Goal: Find specific page/section: Find specific page/section

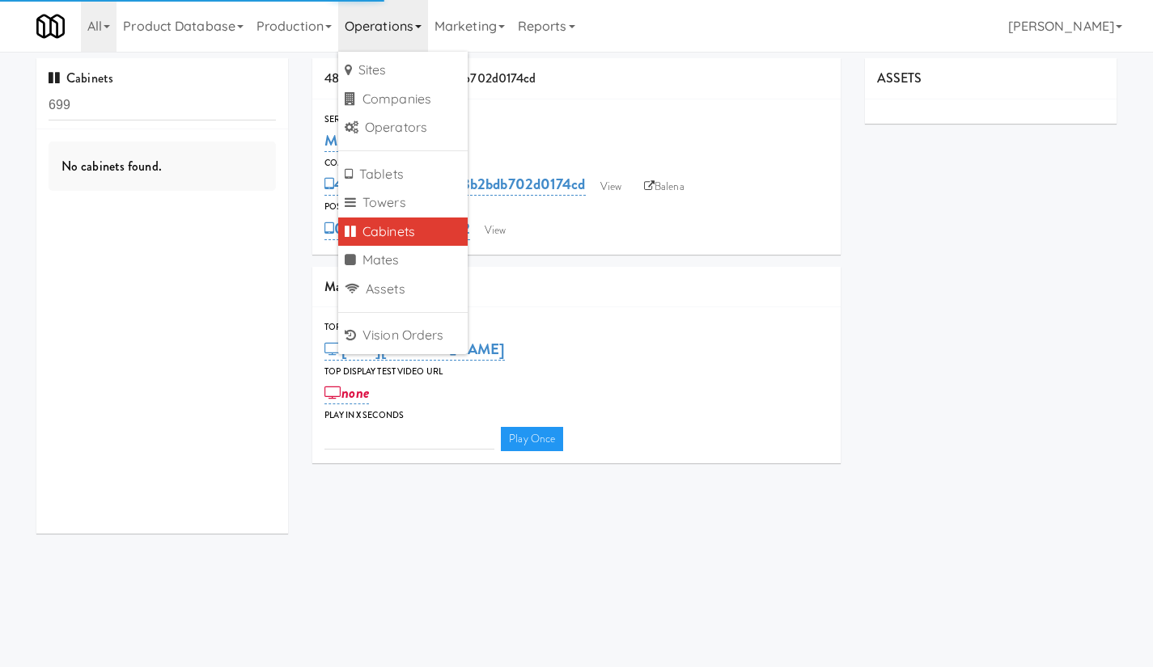
type input "3"
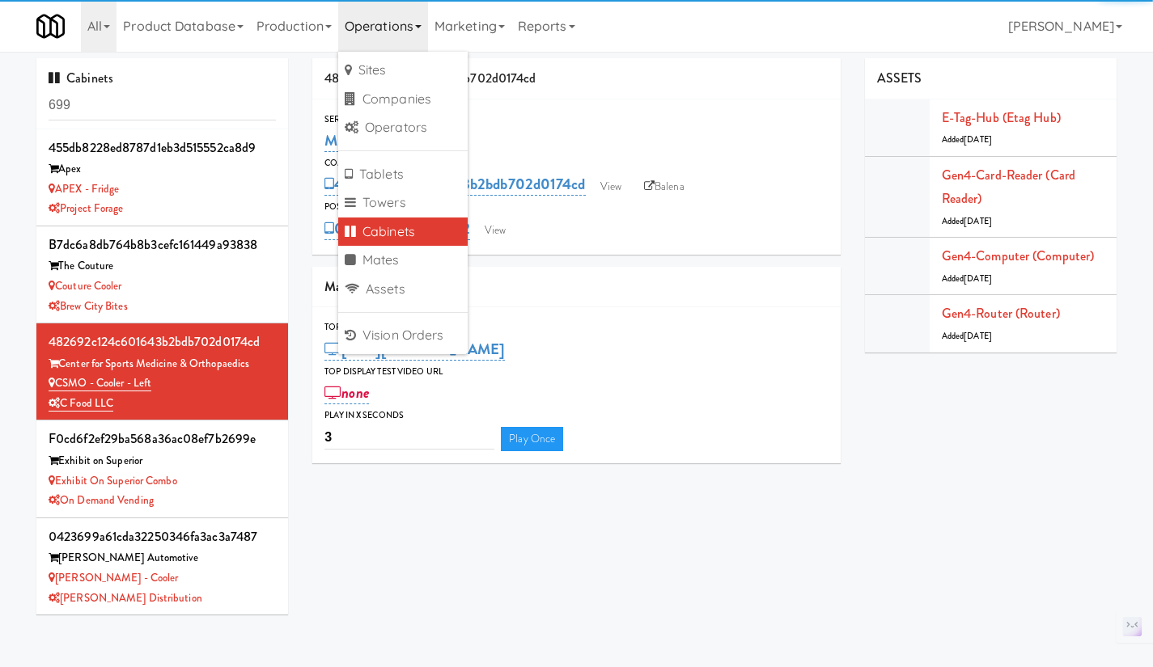
click at [176, 99] on input "699" at bounding box center [162, 106] width 227 height 30
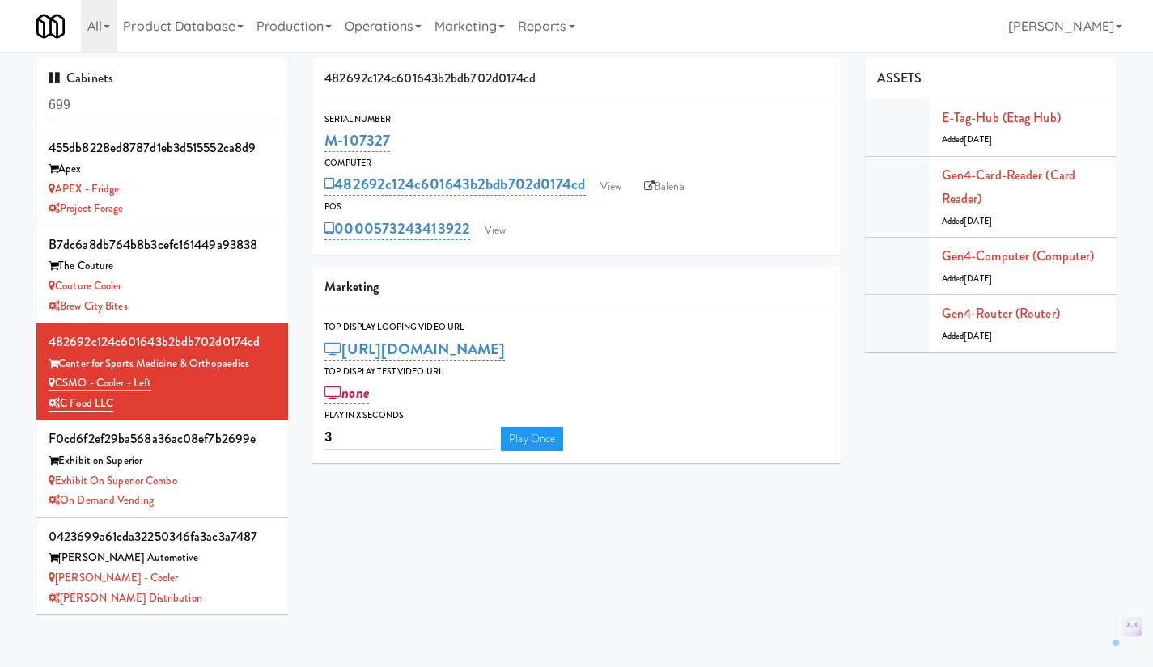
click at [176, 99] on input "699" at bounding box center [162, 106] width 227 height 30
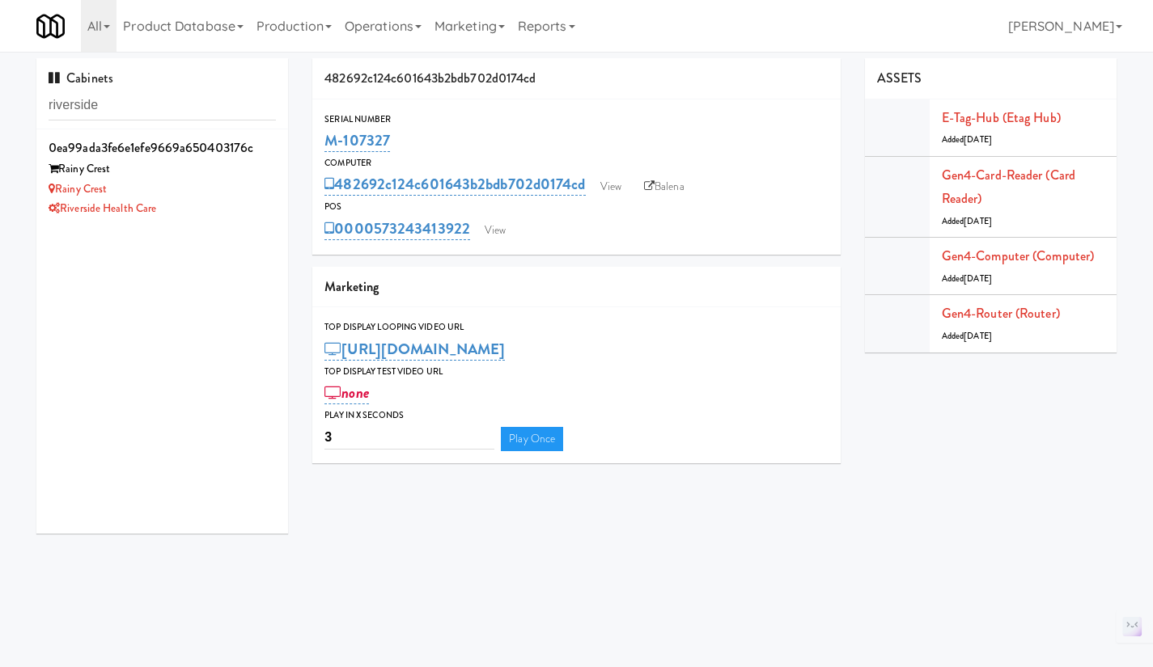
type input "riverside"
click at [214, 217] on div "Riverside Health Care" at bounding box center [162, 209] width 227 height 20
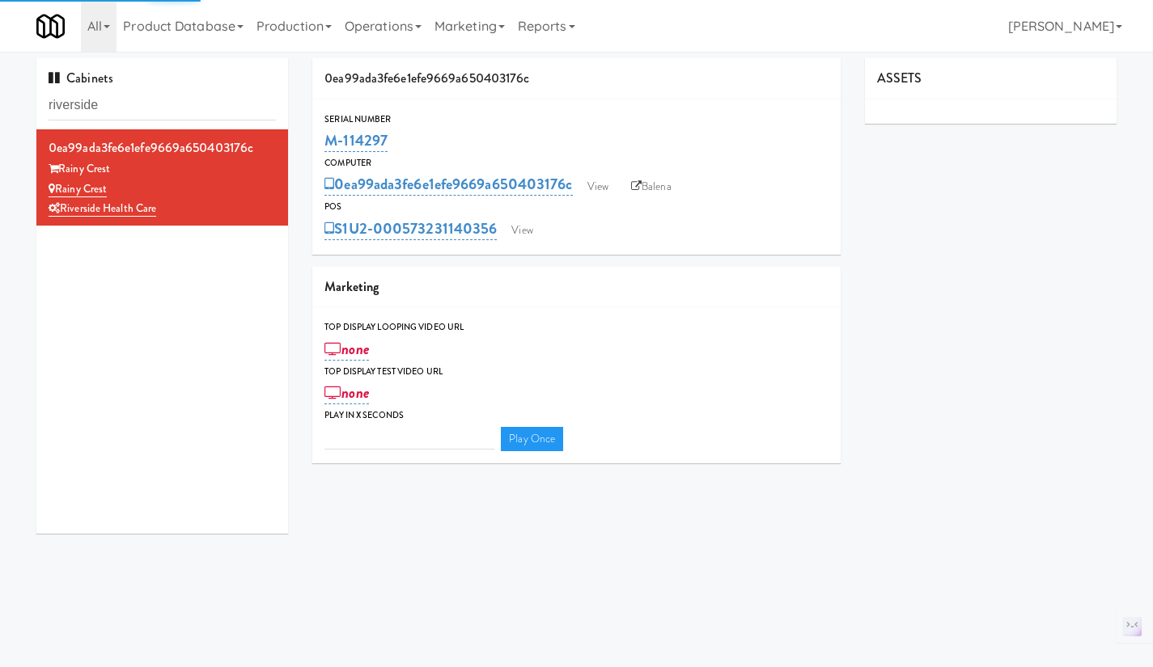
type input "3"
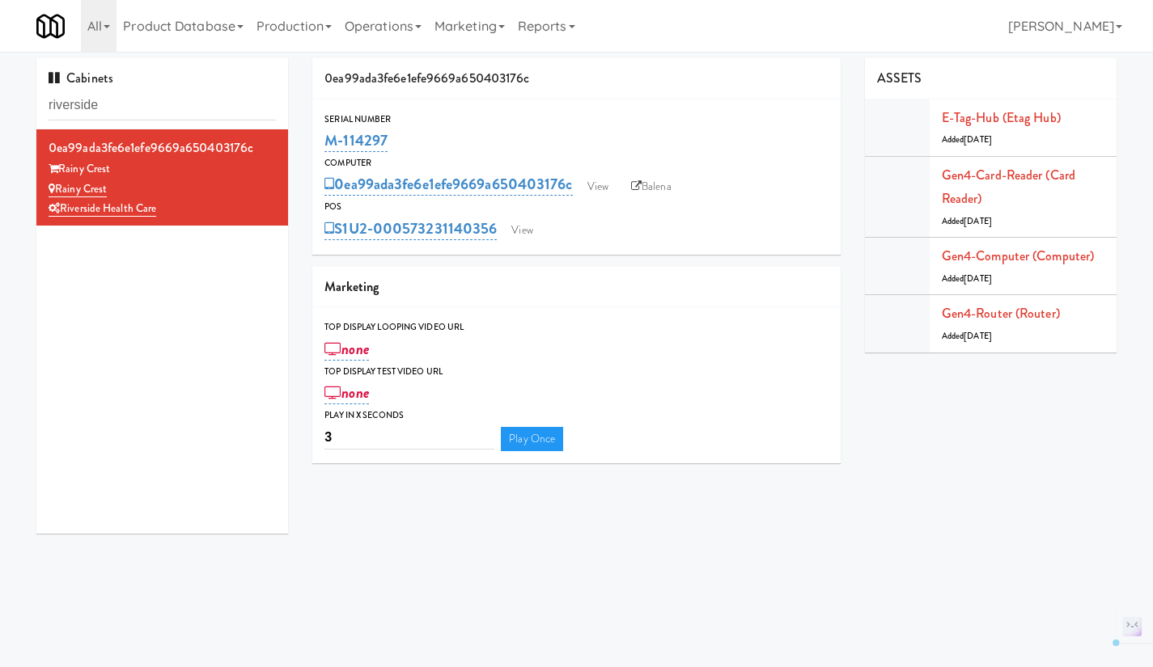
drag, startPoint x: 172, startPoint y: 217, endPoint x: 64, endPoint y: 218, distance: 108.4
click at [64, 218] on div "Riverside Health Care" at bounding box center [162, 209] width 227 height 20
click at [1041, 106] on div "E-tag-hub (Etag Hub) Added [DATE]" at bounding box center [1022, 128] width 163 height 44
click at [1039, 114] on link "E-tag-hub (Etag Hub)" at bounding box center [1000, 117] width 119 height 19
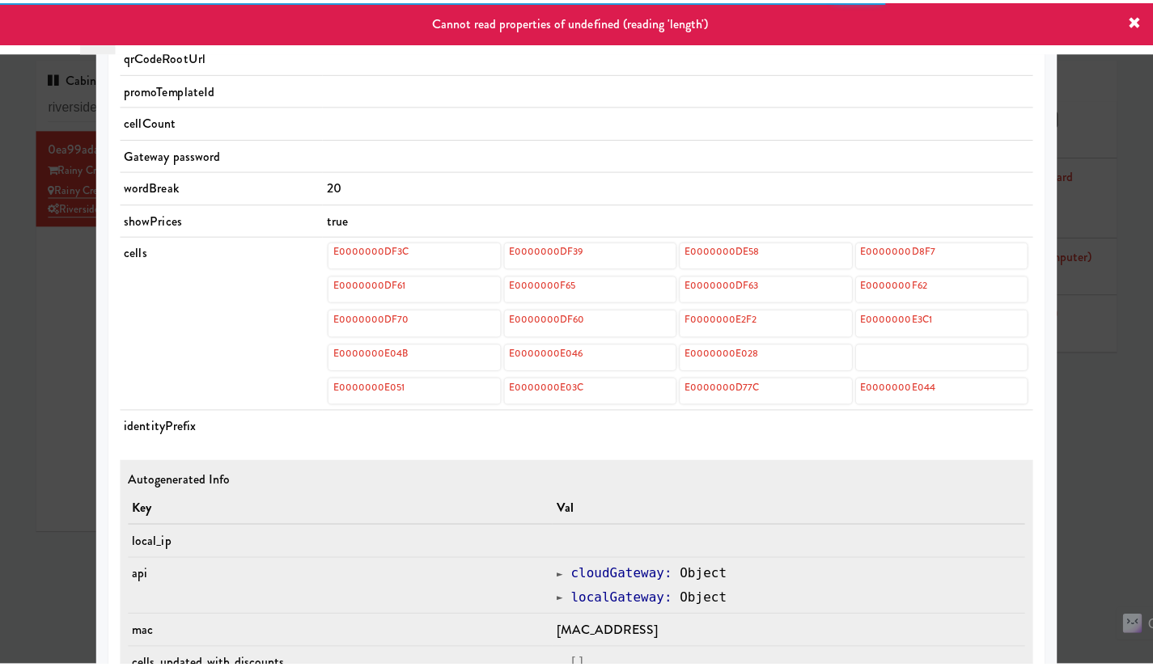
scroll to position [565, 0]
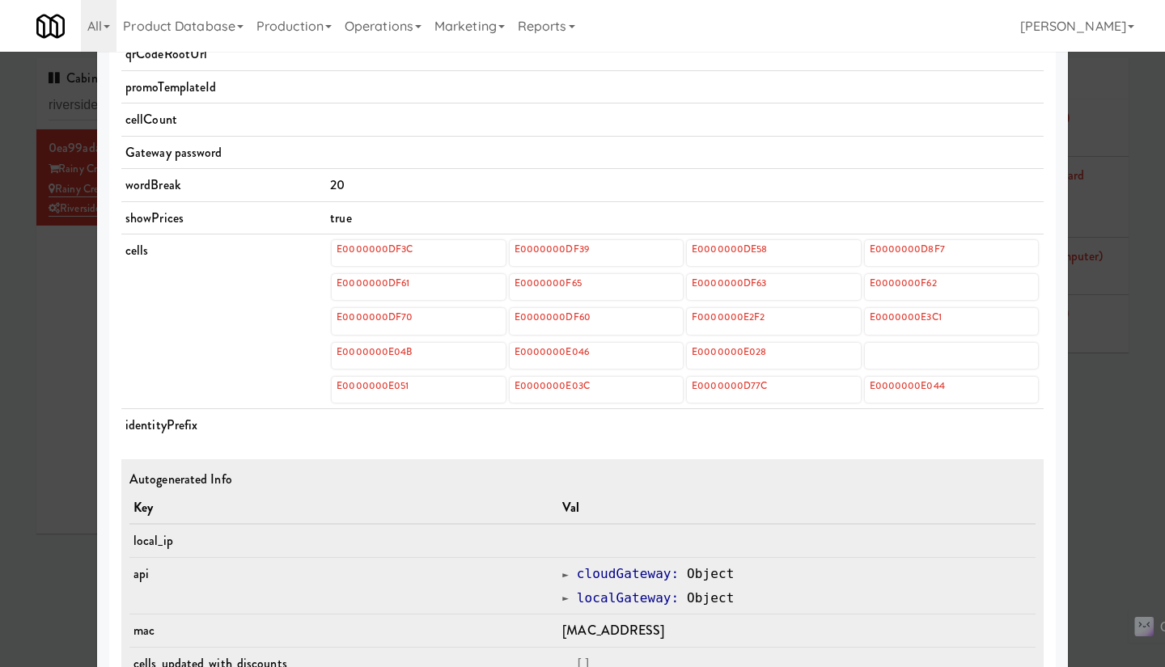
click at [1115, 513] on div at bounding box center [582, 333] width 1165 height 667
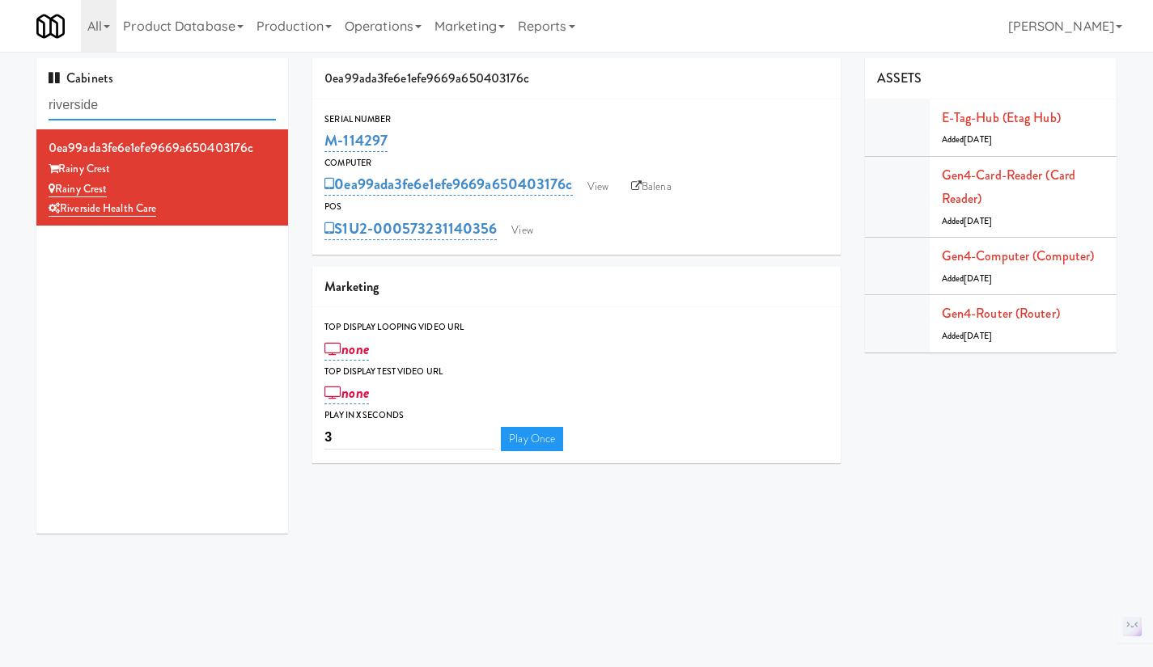
click at [181, 102] on input "riverside" at bounding box center [162, 106] width 227 height 30
drag, startPoint x: 184, startPoint y: 215, endPoint x: 57, endPoint y: 193, distance: 129.0
click at [57, 193] on div "0ea99ada3fe6e1efe9669a650403176c Rainy Crest Rainy Crest Riverside Health Care" at bounding box center [162, 177] width 227 height 83
copy div "Rainy Crest Riverside Health Care"
